Goal: Information Seeking & Learning: Learn about a topic

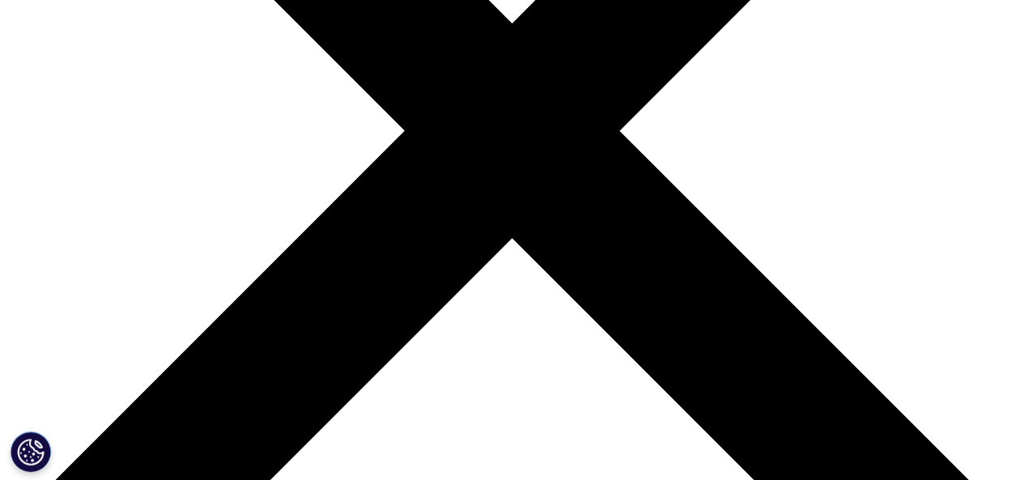
scroll to position [486, 0]
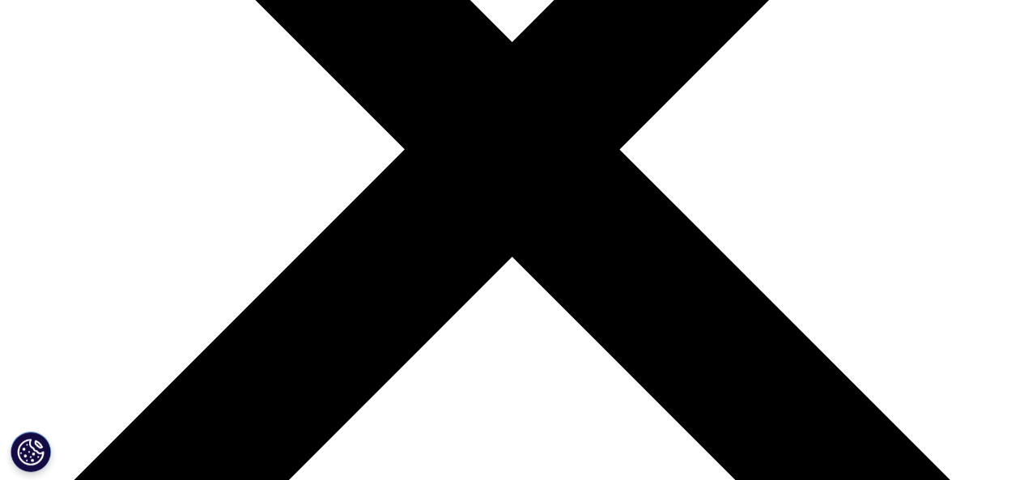
scroll to position [405, 0]
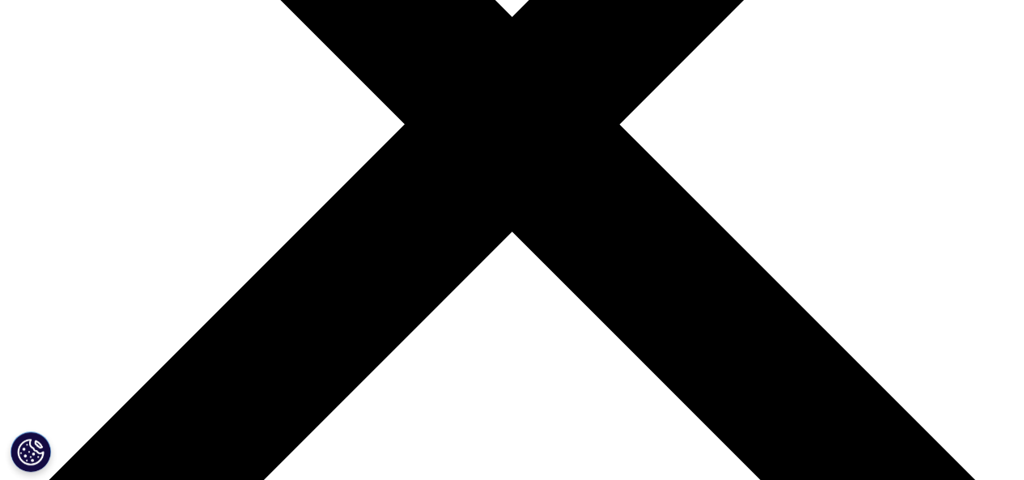
drag, startPoint x: 647, startPoint y: 268, endPoint x: 736, endPoint y: 407, distance: 165.7
copy p "IQVIA (NYSE:IQV), a leading global provider of clinical research services, comm…"
